Goal: Transaction & Acquisition: Purchase product/service

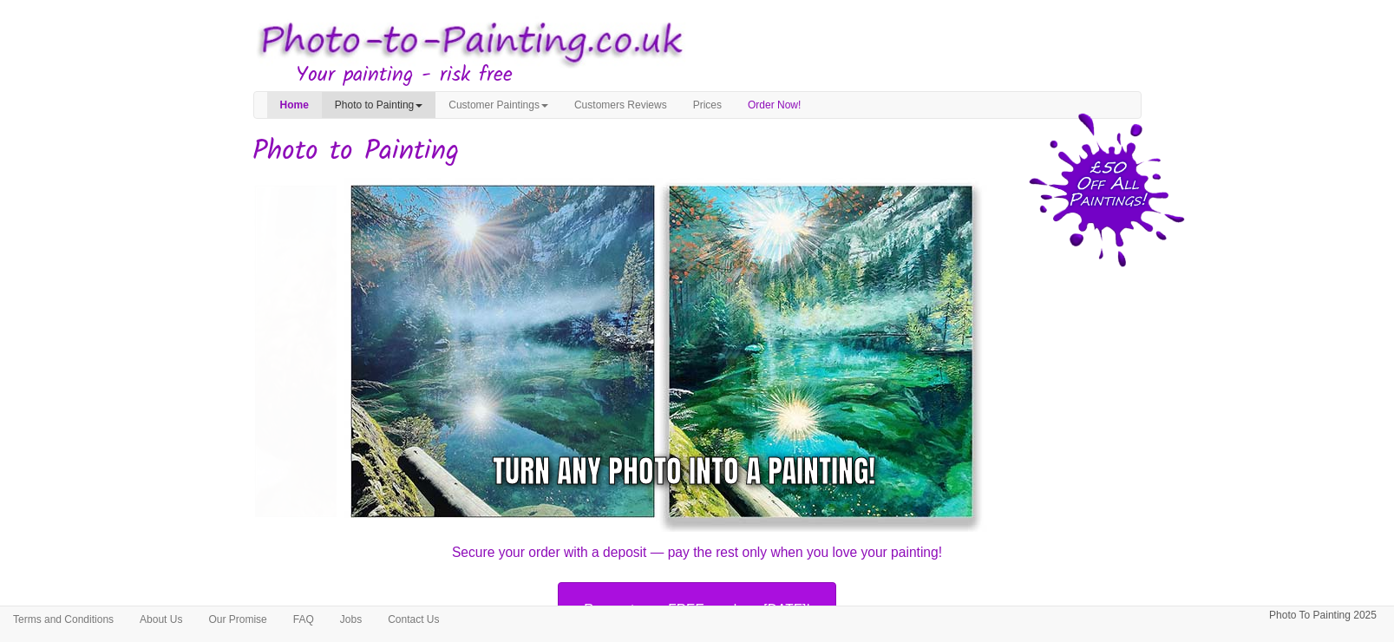
click at [421, 105] on link "Photo to Painting" at bounding box center [379, 105] width 114 height 26
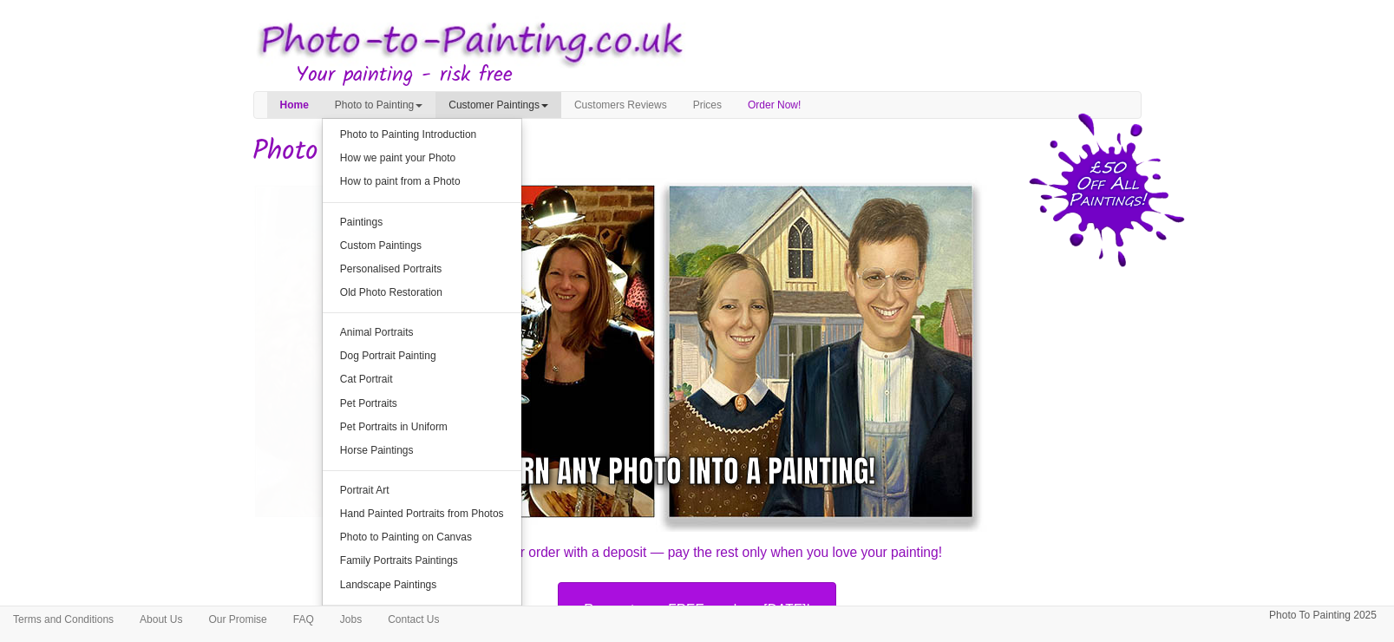
click at [561, 108] on link "Customer Paintings" at bounding box center [498, 105] width 126 height 26
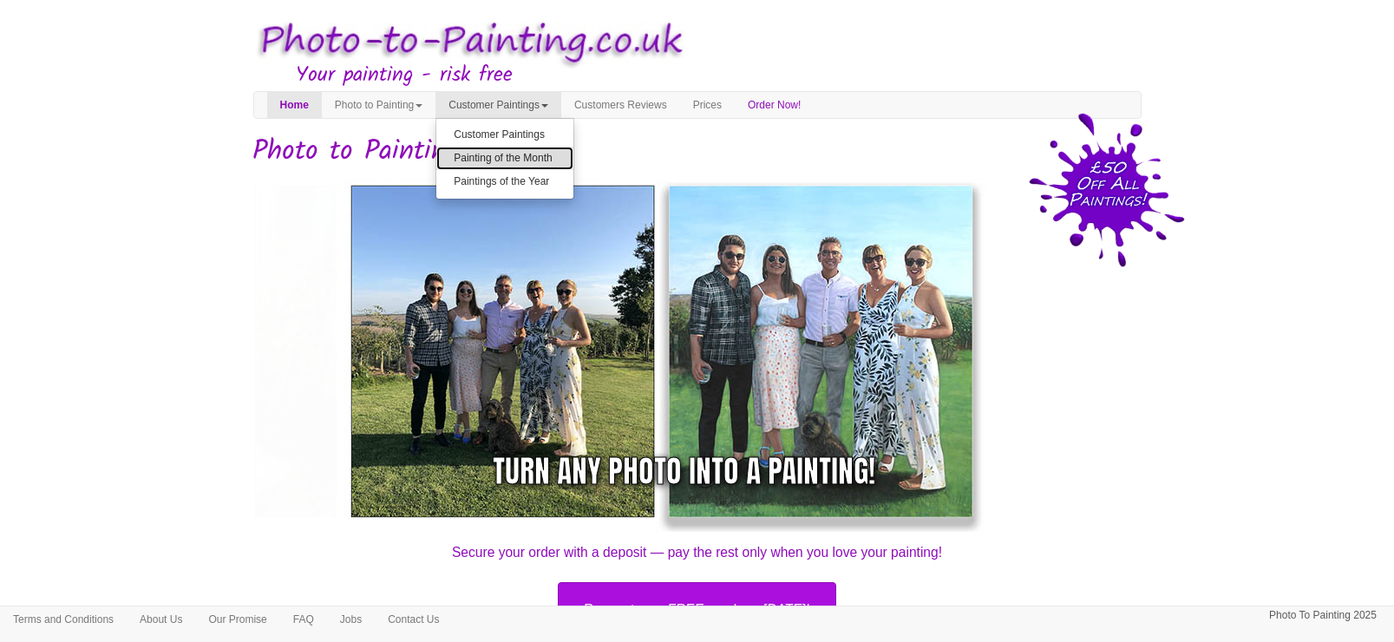
click at [514, 160] on link "Painting of the Month" at bounding box center [504, 158] width 137 height 23
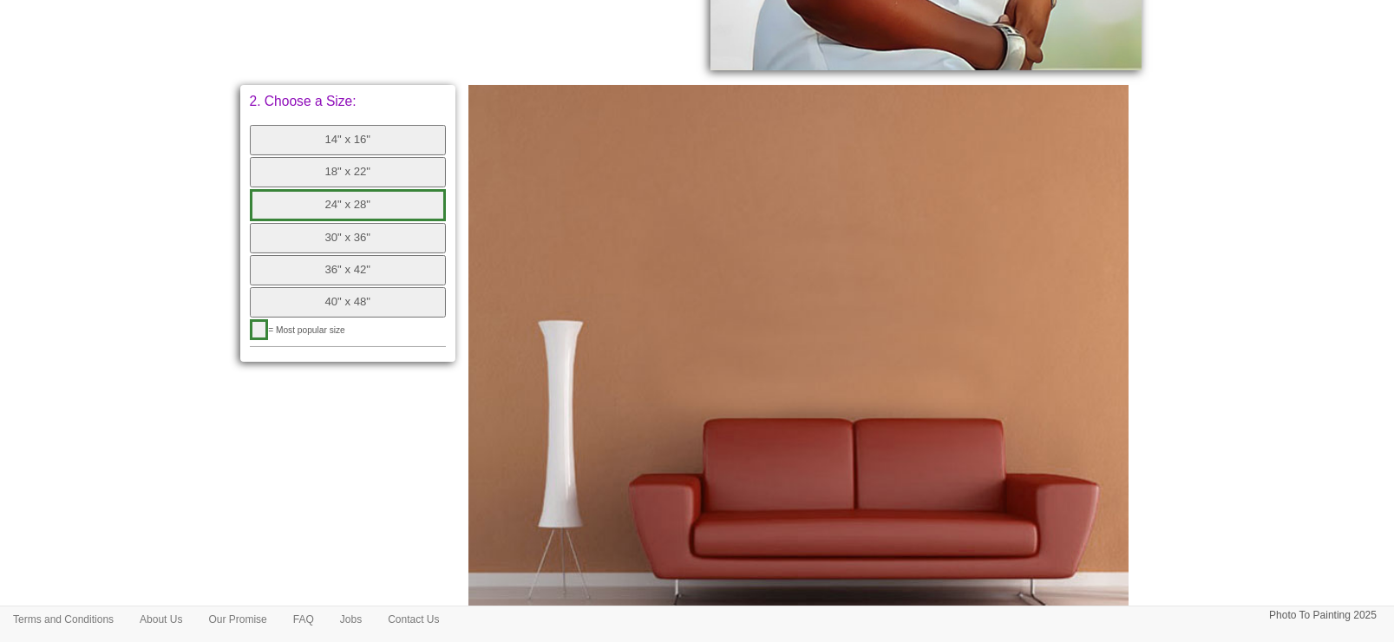
scroll to position [650, 0]
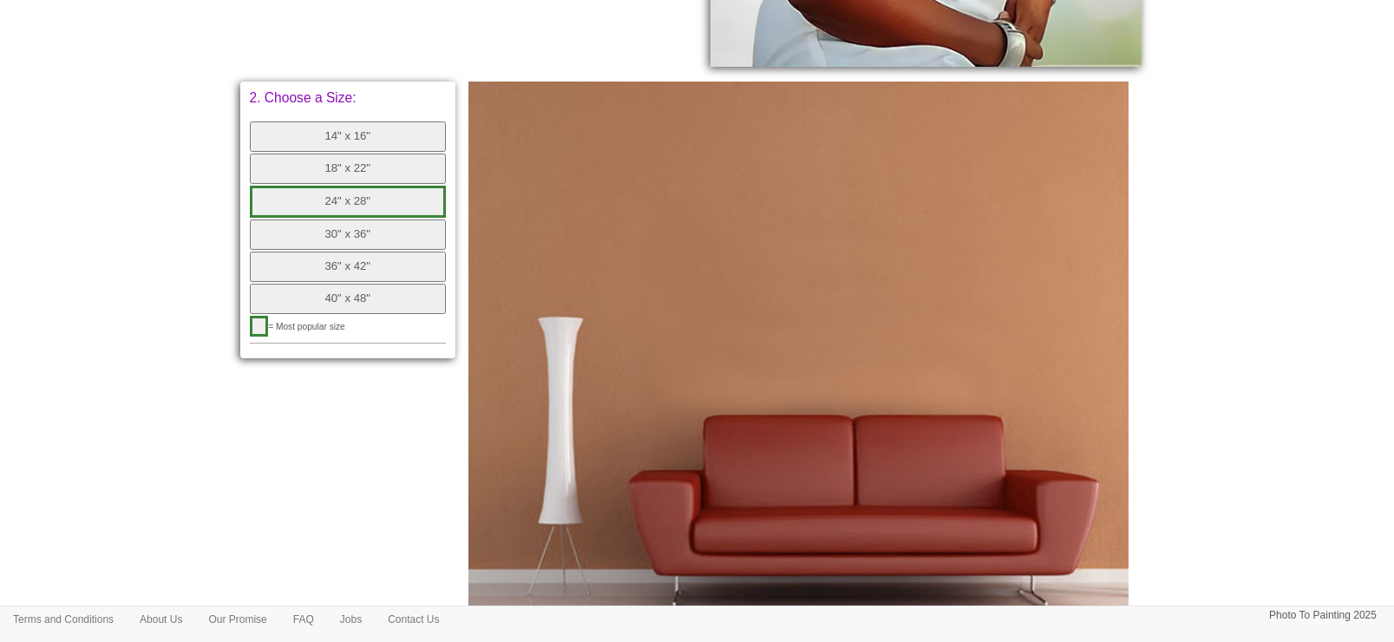
click at [370, 167] on button "18" x 22"" at bounding box center [348, 169] width 197 height 30
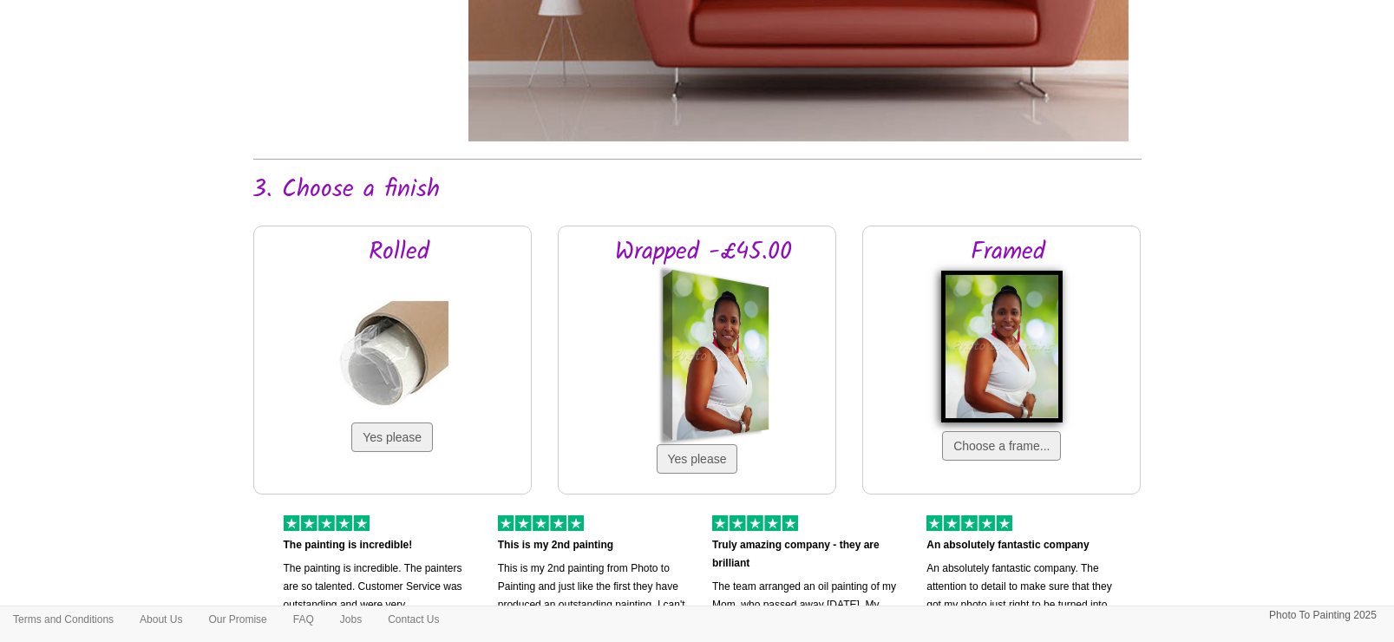
scroll to position [1192, 0]
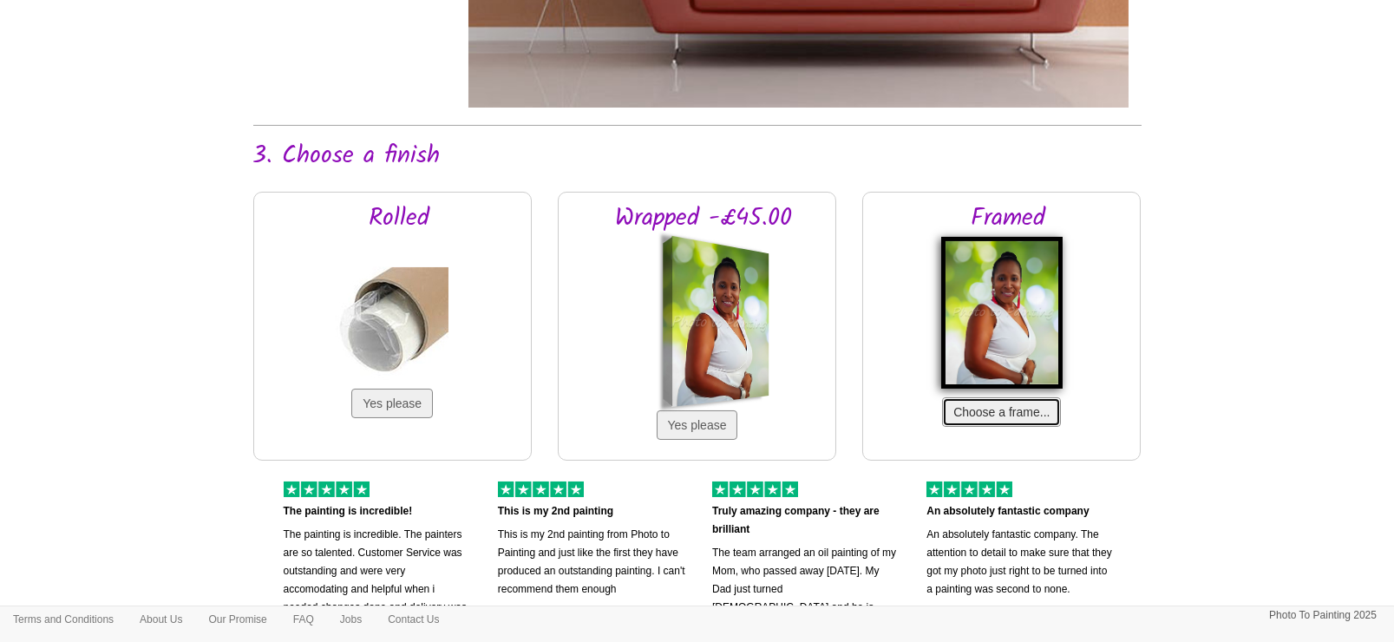
click at [977, 397] on button "Choose a frame..." at bounding box center [1001, 411] width 119 height 29
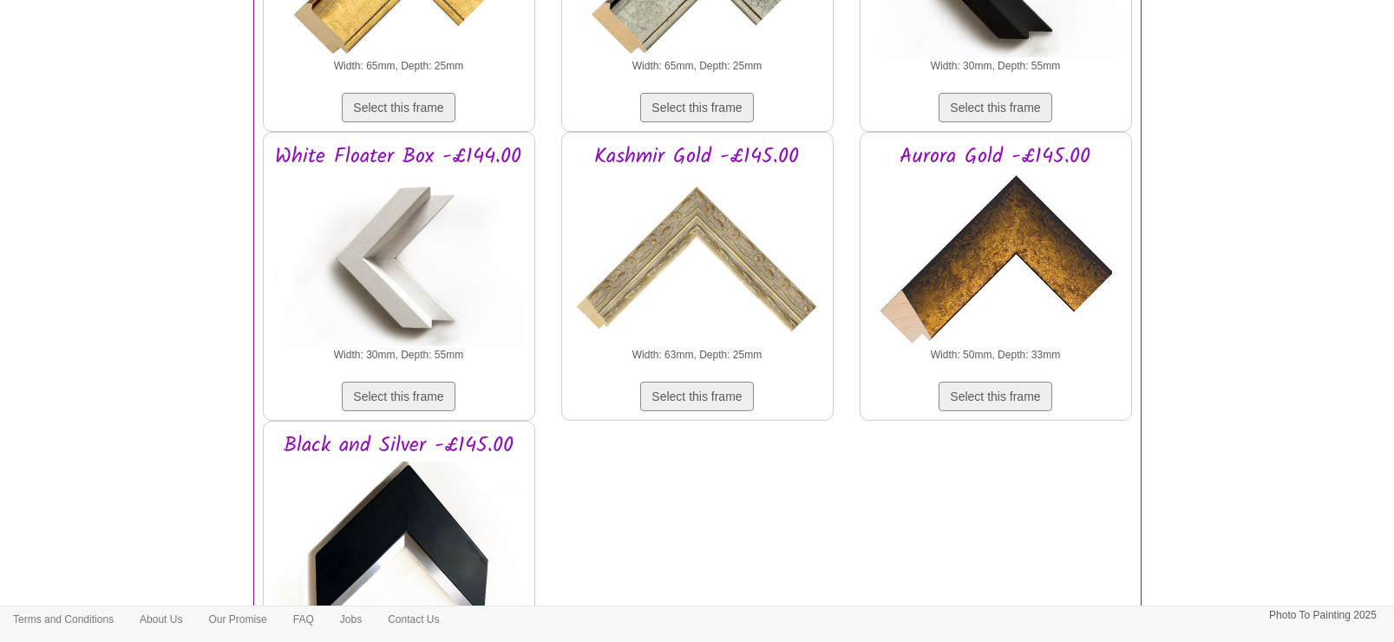
scroll to position [2709, 0]
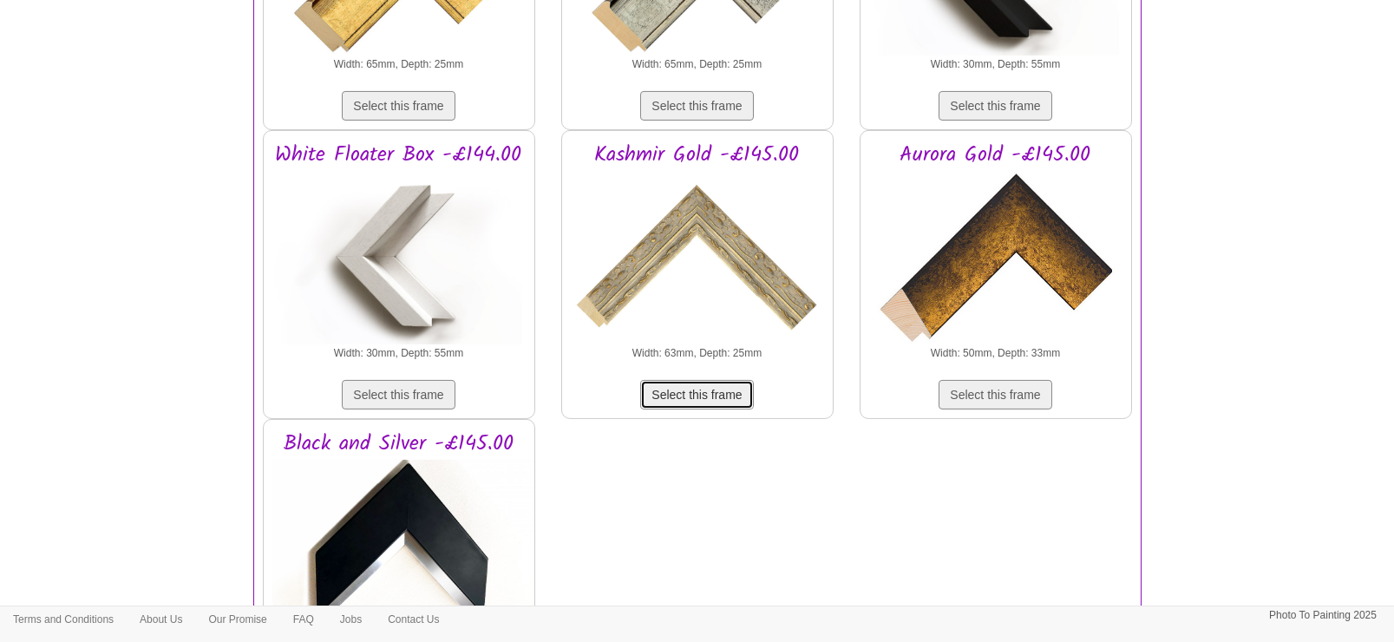
click at [719, 389] on button "Select this frame" at bounding box center [696, 394] width 113 height 29
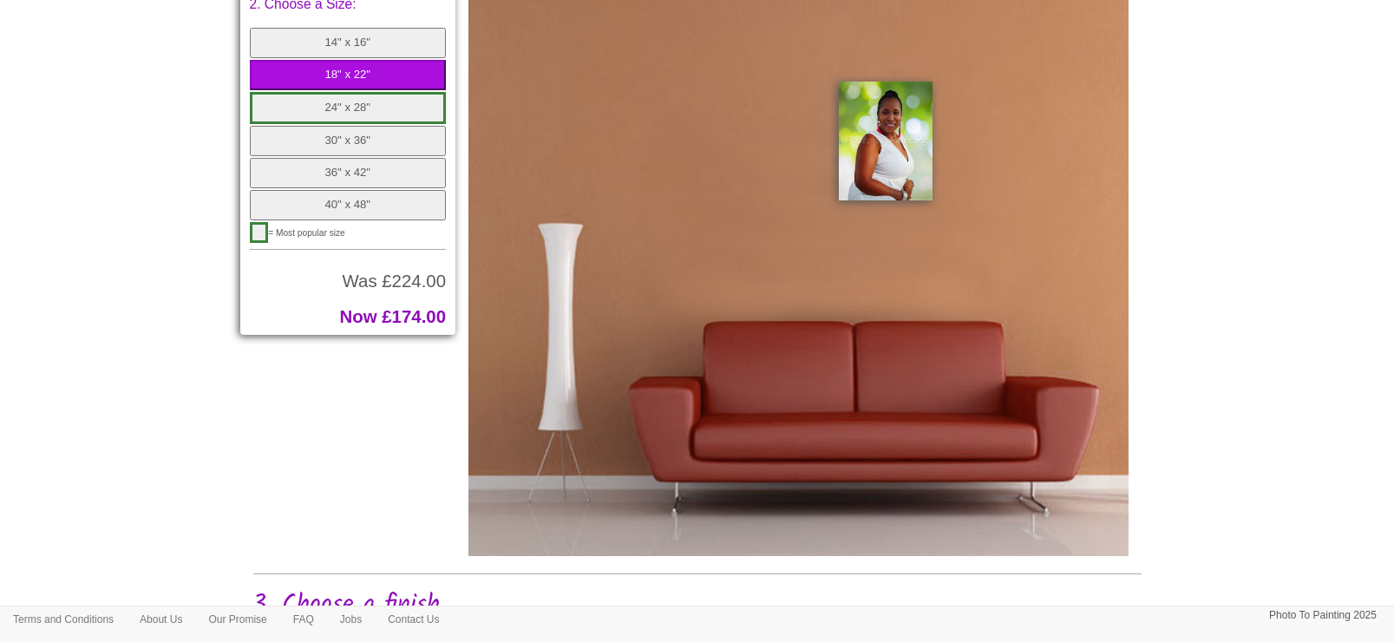
scroll to position [650, 0]
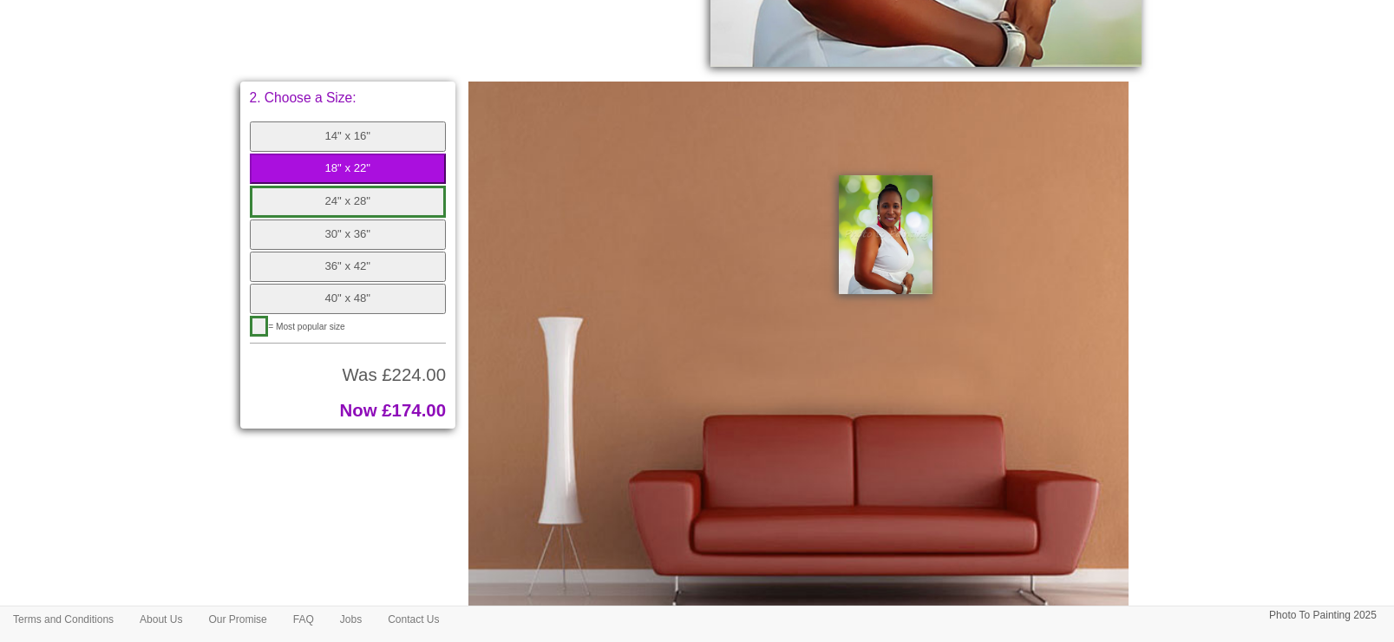
click at [402, 199] on button "24" x 28"" at bounding box center [348, 202] width 197 height 32
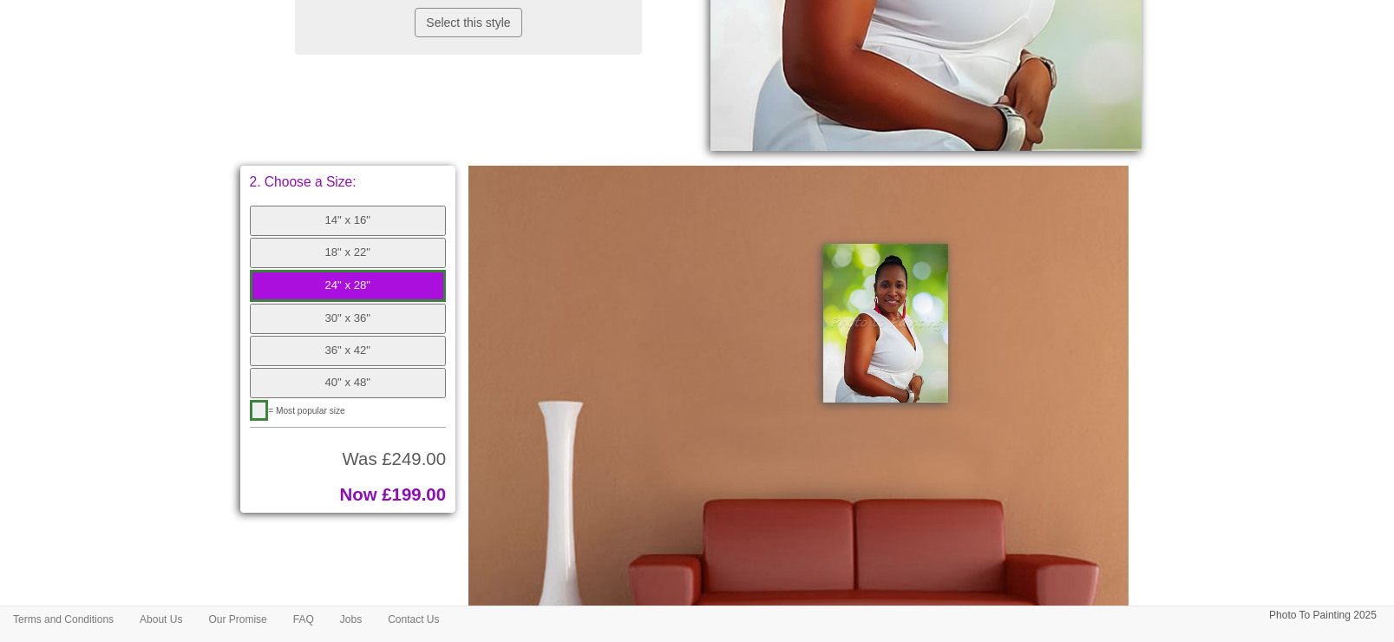
scroll to position [541, 0]
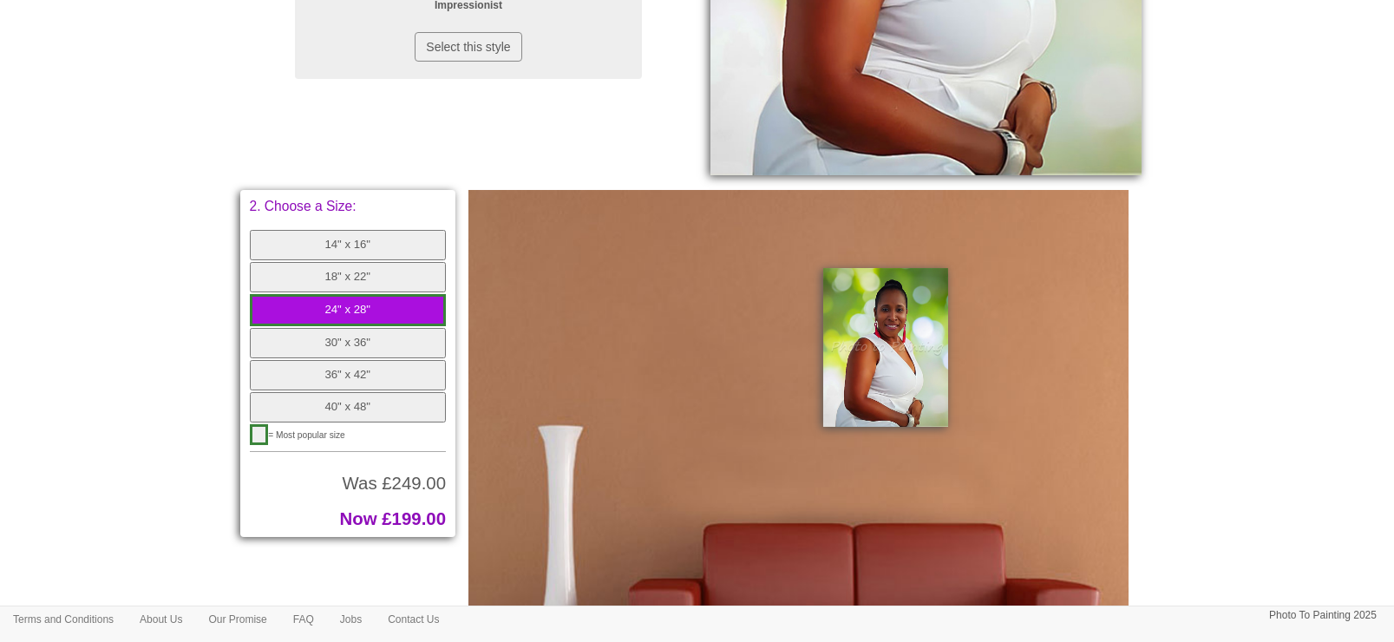
click at [343, 279] on button "18" x 22"" at bounding box center [348, 277] width 197 height 30
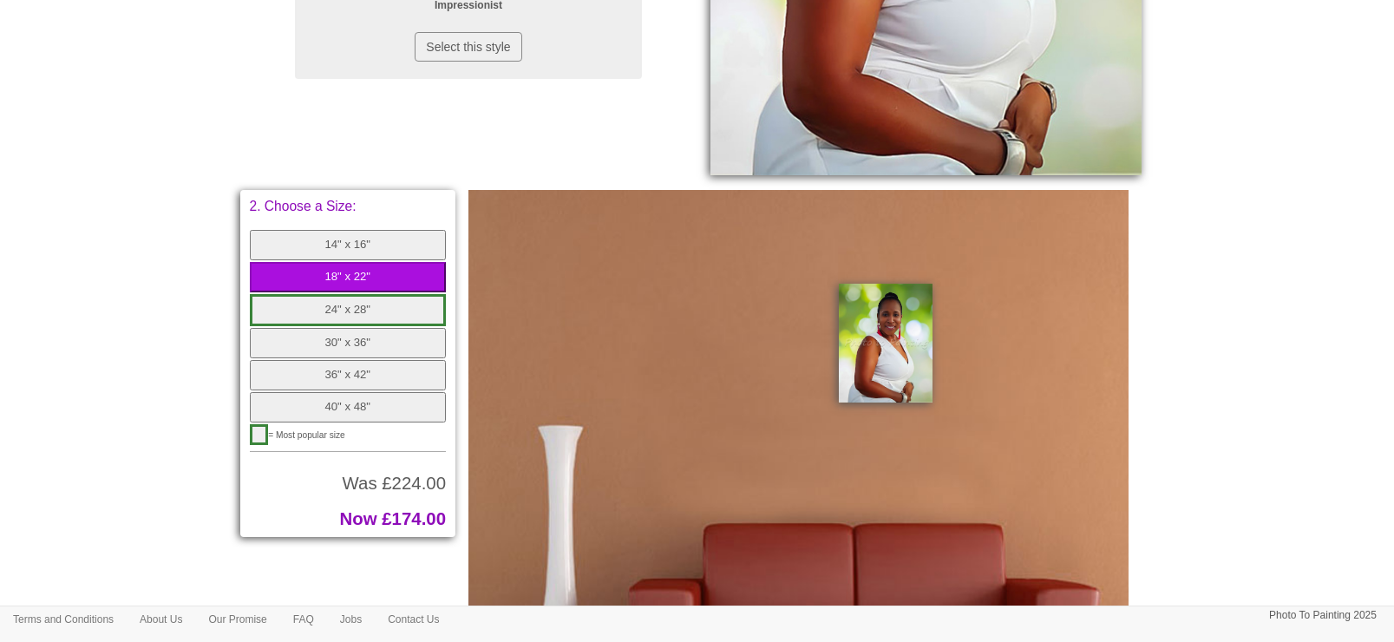
click at [328, 302] on button "24" x 28"" at bounding box center [348, 310] width 197 height 32
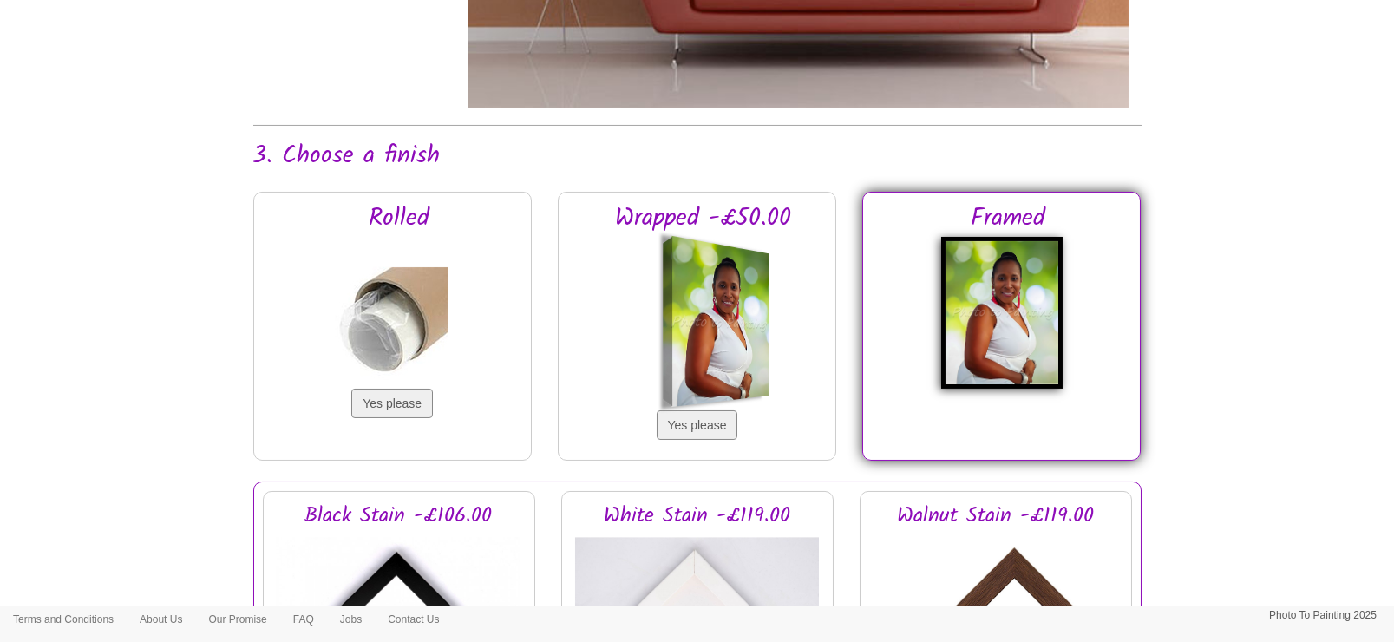
scroll to position [395, 0]
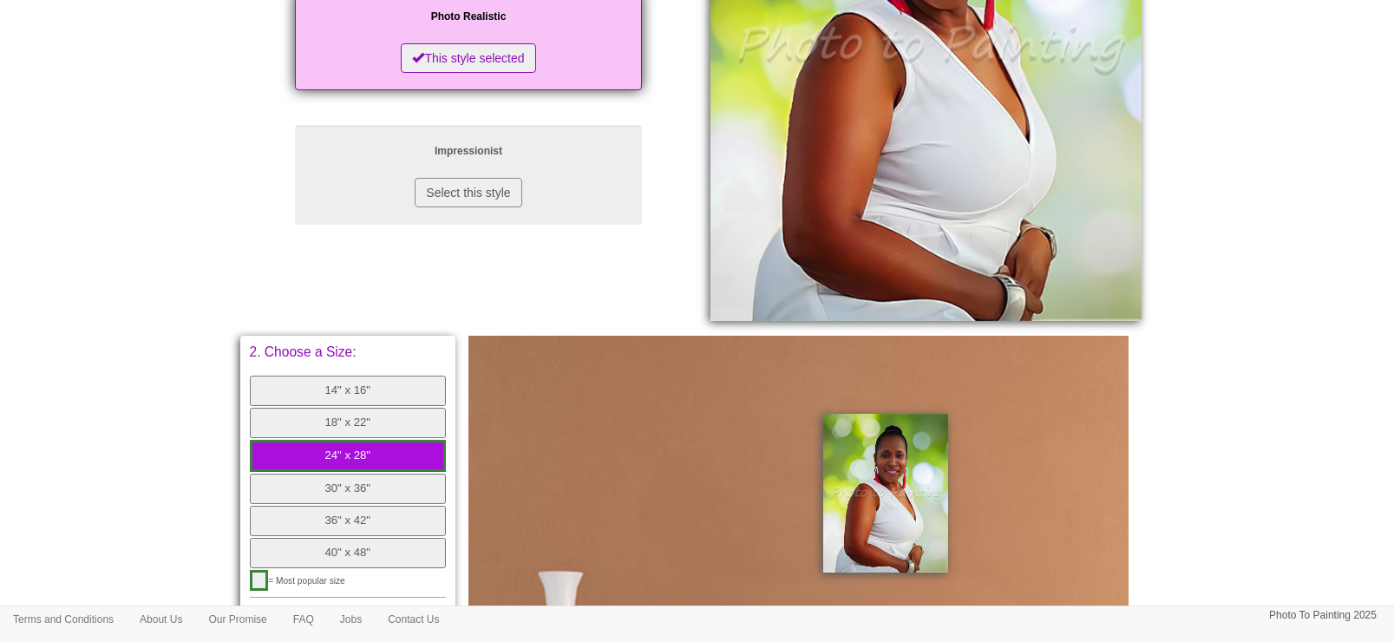
click at [378, 419] on button "18" x 22"" at bounding box center [348, 423] width 197 height 30
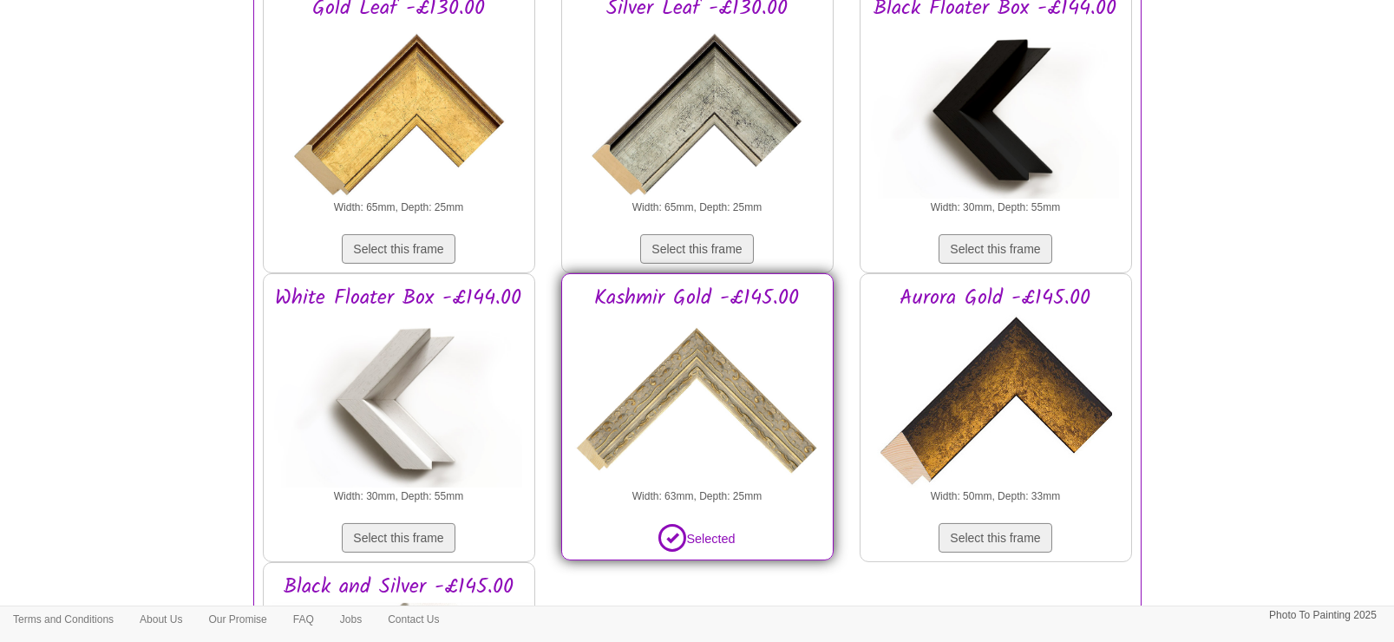
scroll to position [2564, 0]
